Goal: Check status: Check status

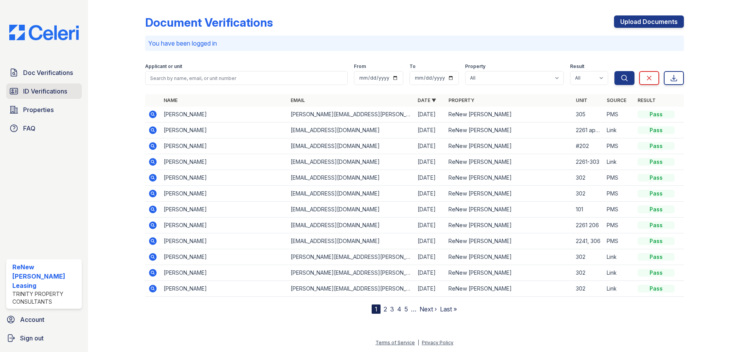
click at [33, 85] on link "ID Verifications" at bounding box center [44, 90] width 76 height 15
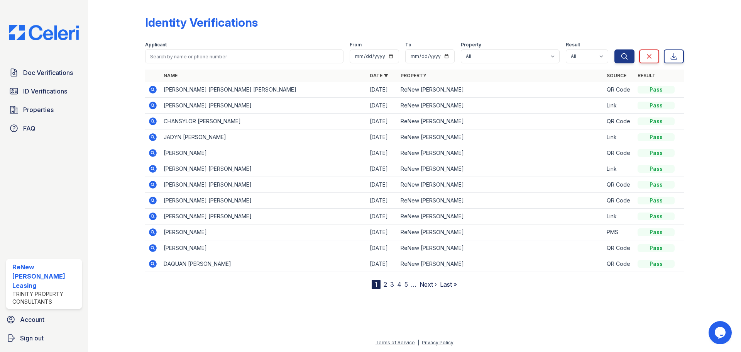
click at [154, 122] on icon at bounding box center [152, 121] width 9 height 9
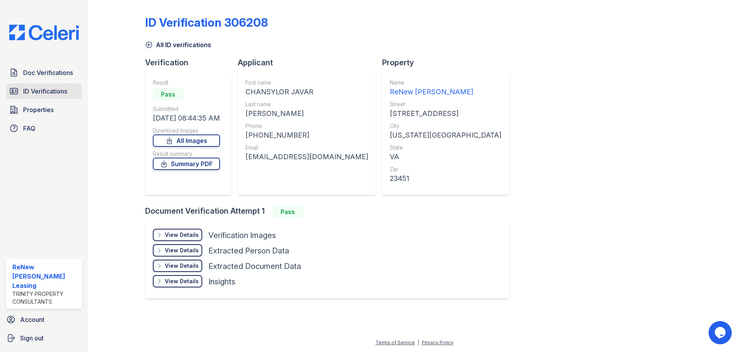
click at [37, 91] on span "ID Verifications" at bounding box center [45, 90] width 44 height 9
click at [47, 93] on span "ID Verifications" at bounding box center [45, 90] width 44 height 9
